Goal: Task Accomplishment & Management: Use online tool/utility

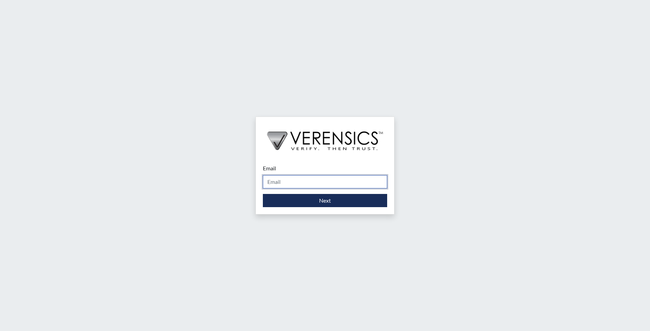
click at [287, 185] on input "Email" at bounding box center [325, 181] width 124 height 13
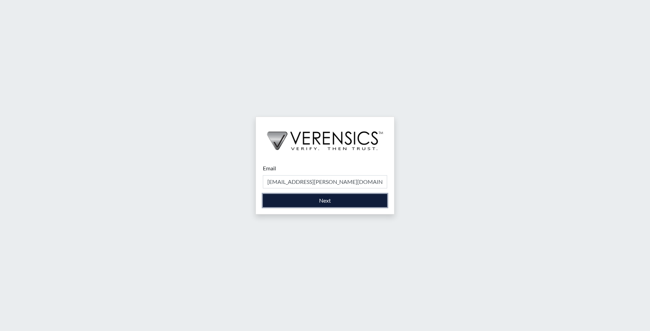
click at [306, 203] on button "Next" at bounding box center [325, 200] width 124 height 13
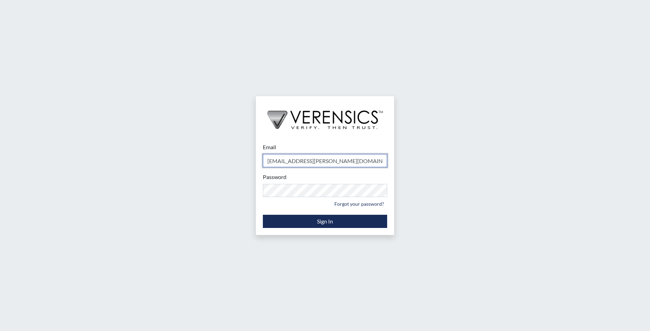
click at [334, 163] on input "[EMAIL_ADDRESS][PERSON_NAME][DOMAIN_NAME]" at bounding box center [325, 160] width 124 height 13
type input "j"
type input "[EMAIL_ADDRESS][PERSON_NAME][DOMAIN_NAME]"
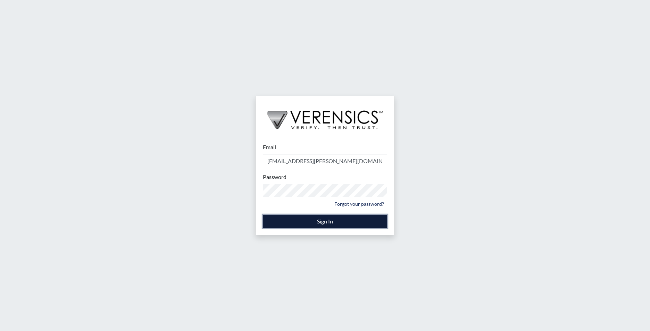
click at [357, 216] on button "Sign In" at bounding box center [325, 221] width 124 height 13
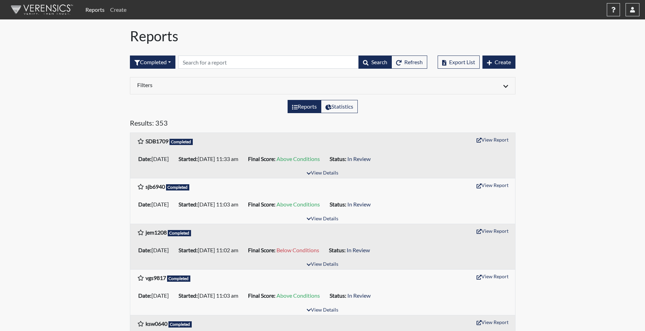
click at [123, 9] on link "Create" at bounding box center [118, 10] width 22 height 14
